Goal: Task Accomplishment & Management: Manage account settings

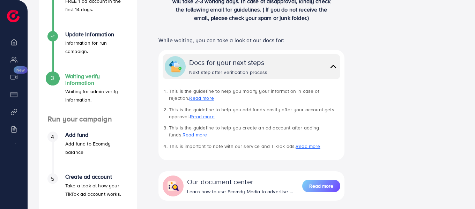
scroll to position [131, 0]
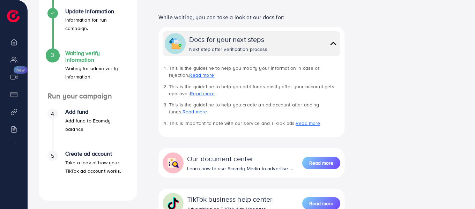
click at [91, 119] on p "Add fund to Ecomdy balance" at bounding box center [96, 125] width 63 height 17
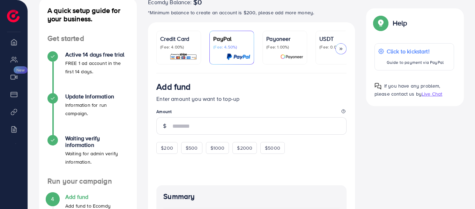
scroll to position [48, 0]
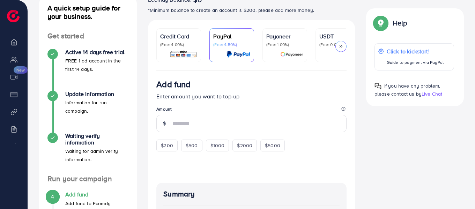
click at [180, 42] on p "(Fee: 4.00%)" at bounding box center [178, 45] width 37 height 6
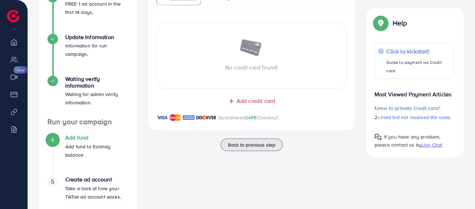
scroll to position [128, 0]
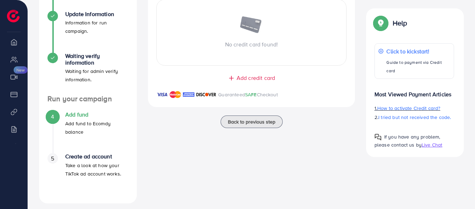
click at [406, 105] on span "How to activate Credit card?" at bounding box center [408, 108] width 63 height 7
